Goal: Information Seeking & Learning: Find contact information

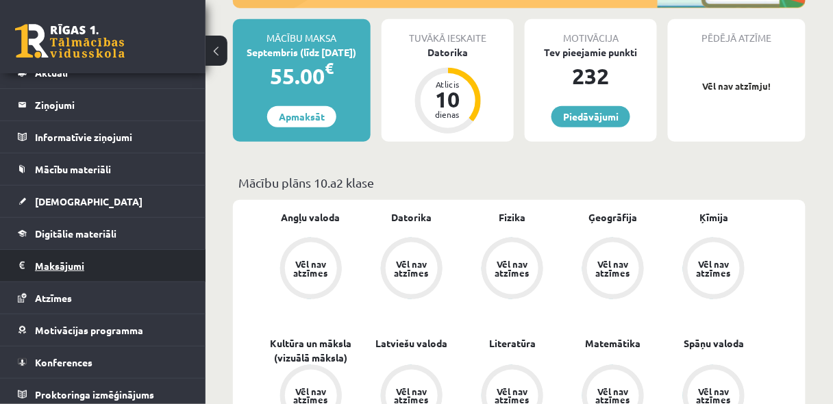
scroll to position [52, 0]
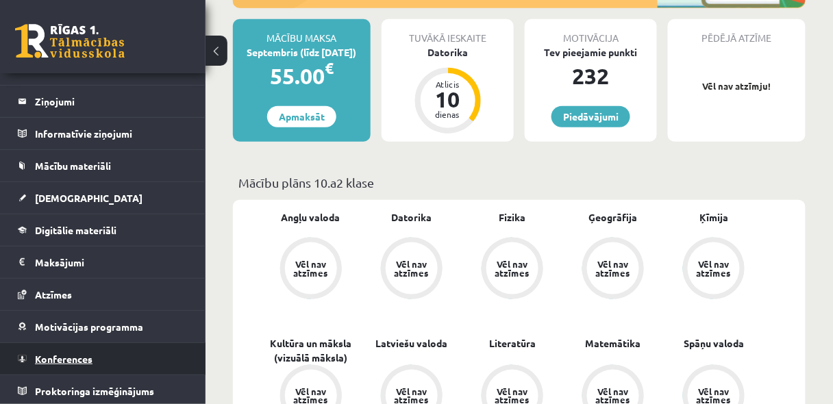
click at [77, 362] on link "Konferences" at bounding box center [103, 359] width 171 height 32
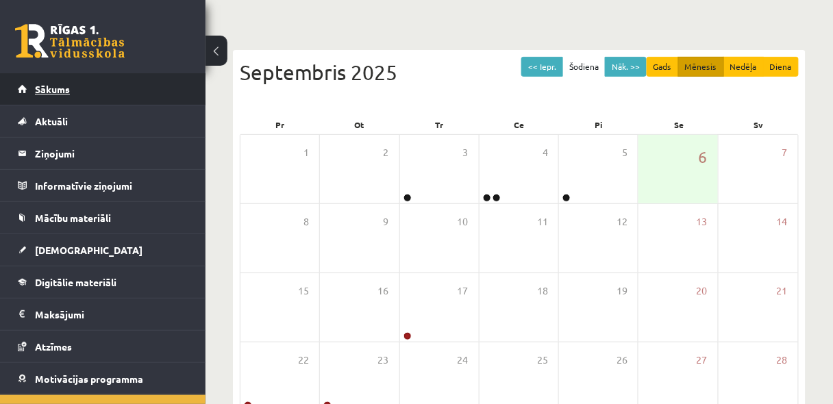
click at [63, 83] on span "Sākums" at bounding box center [52, 89] width 35 height 12
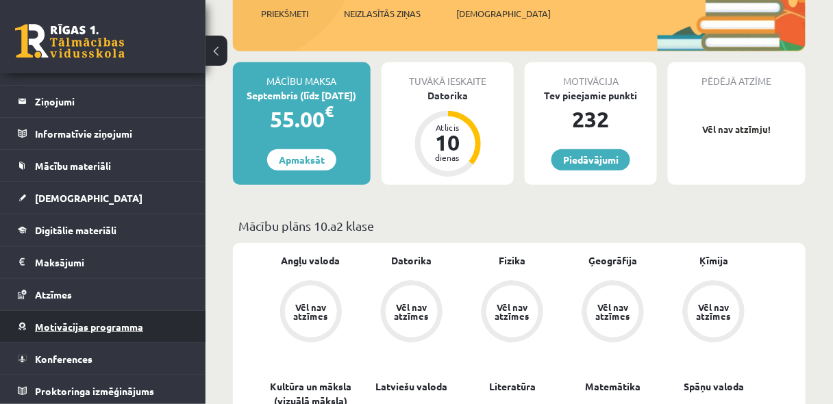
scroll to position [219, 0]
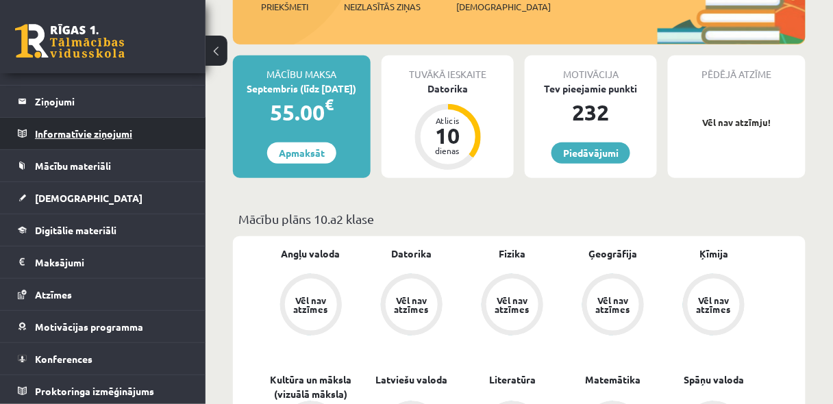
click at [112, 125] on legend "Informatīvie ziņojumi 0" at bounding box center [112, 134] width 154 height 32
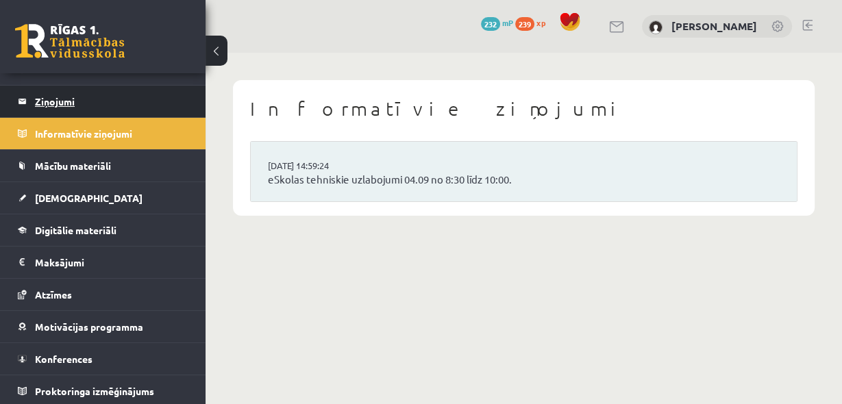
click at [46, 96] on legend "Ziņojumi 0" at bounding box center [112, 102] width 154 height 32
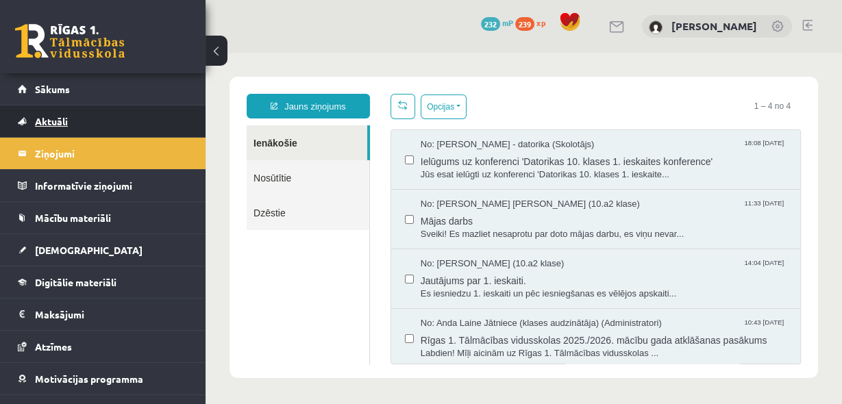
click at [33, 121] on link "Aktuāli" at bounding box center [103, 122] width 171 height 32
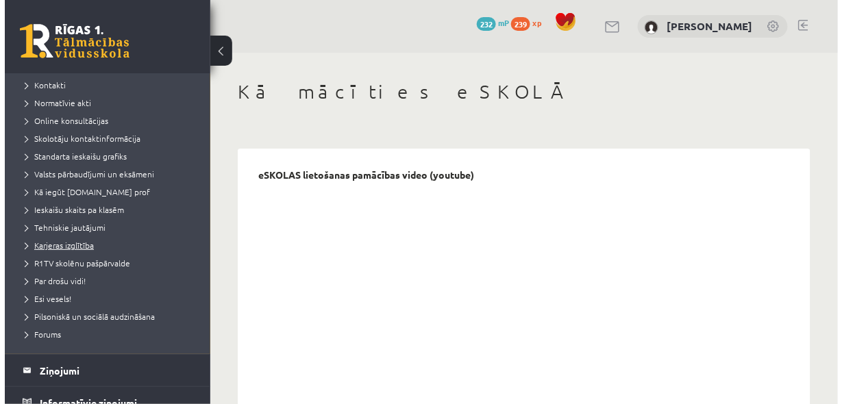
scroll to position [110, 0]
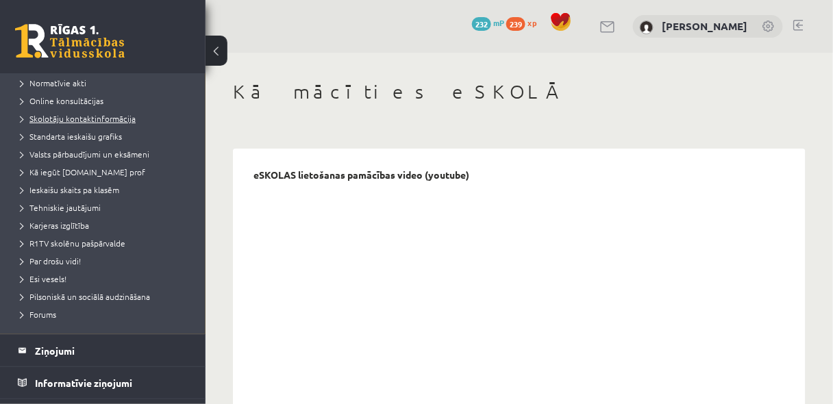
click at [103, 114] on span "Skolotāju kontaktinformācija" at bounding box center [78, 118] width 115 height 11
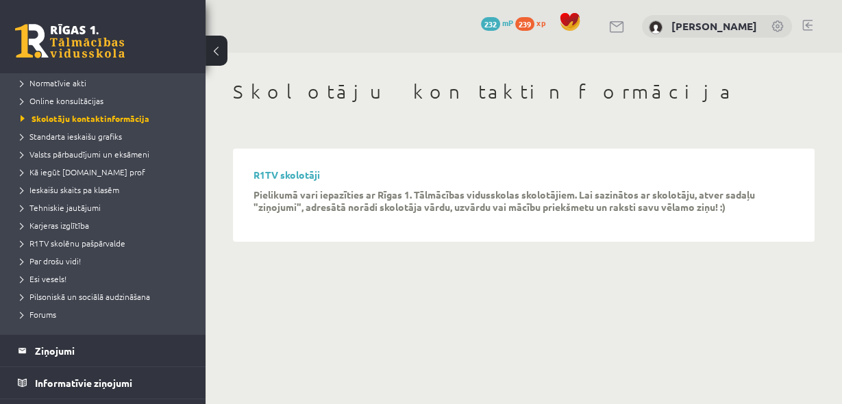
click at [298, 168] on div "R1TV skolotāji Pielikumā vari iepazīties ar Rīgas 1. Tālmācības vidusskolas sko…" at bounding box center [524, 196] width 568 height 80
click at [304, 175] on link "R1TV skolotāji" at bounding box center [287, 175] width 66 height 12
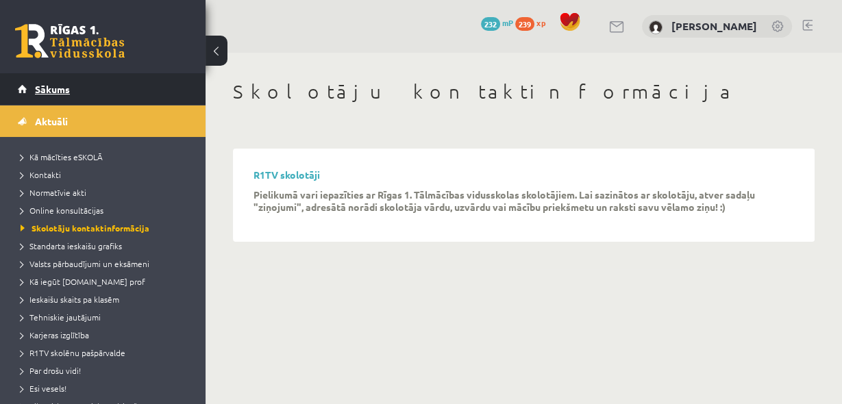
click at [55, 92] on span "Sākums" at bounding box center [52, 89] width 35 height 12
